Goal: Check status

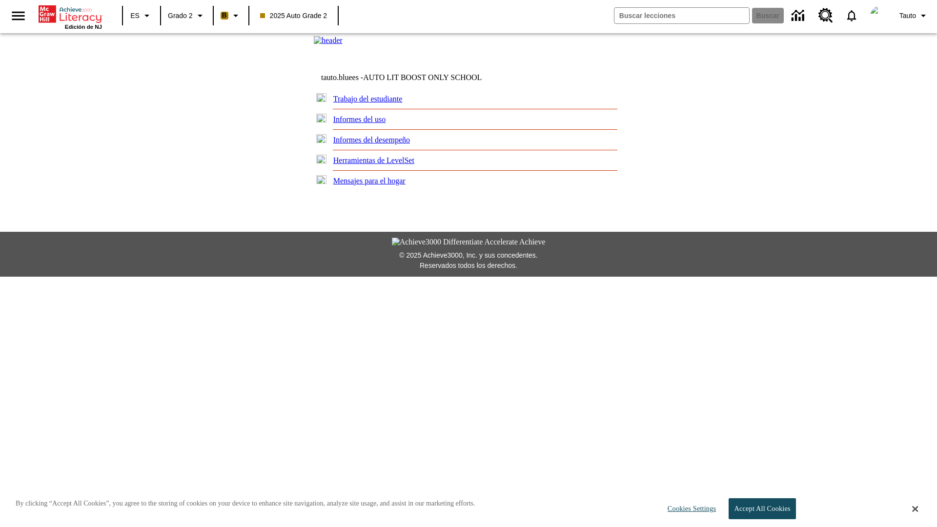
click at [381, 144] on link "Informes del desempeño" at bounding box center [371, 140] width 77 height 8
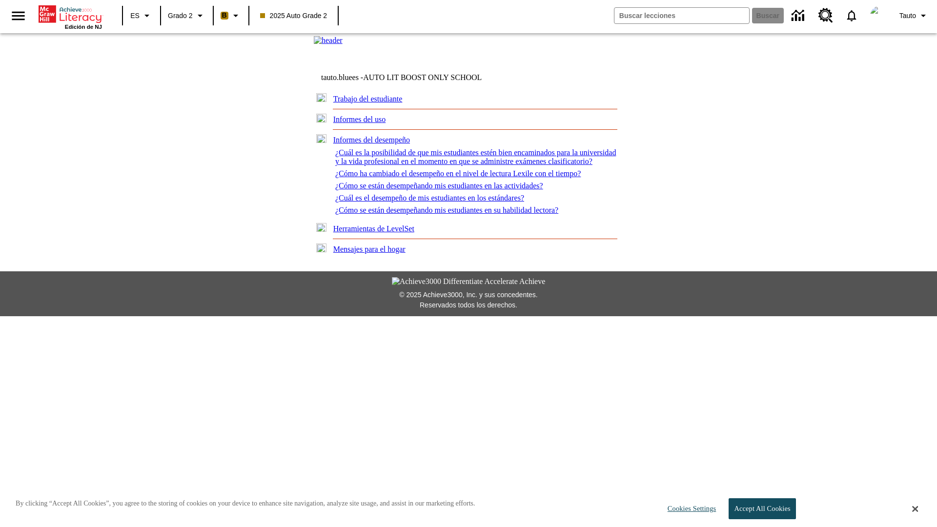
click at [463, 178] on link "¿Cómo ha cambiado el desempeño en el nivel de lectura Lexile con el tiempo?" at bounding box center [457, 173] width 245 height 8
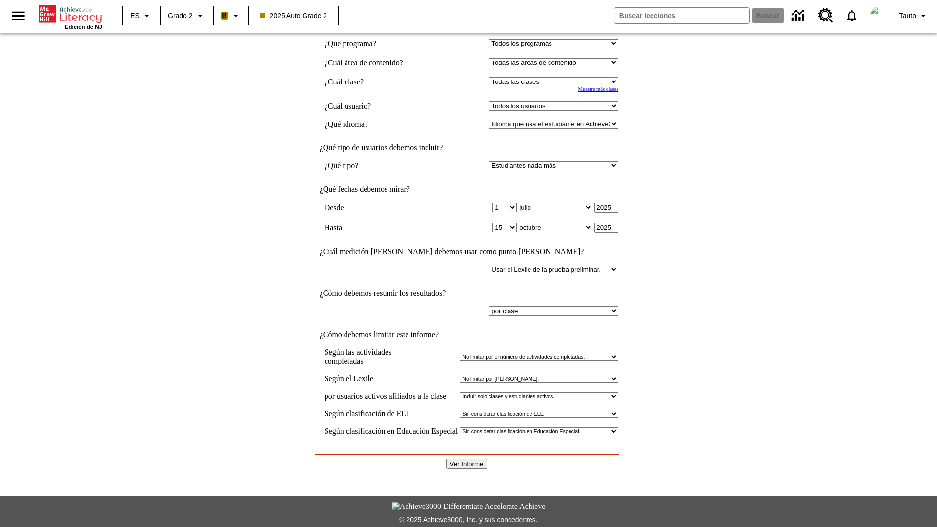
click at [466, 459] on input "Ver Informe" at bounding box center [466, 464] width 41 height 10
